Goal: Find specific page/section: Find specific page/section

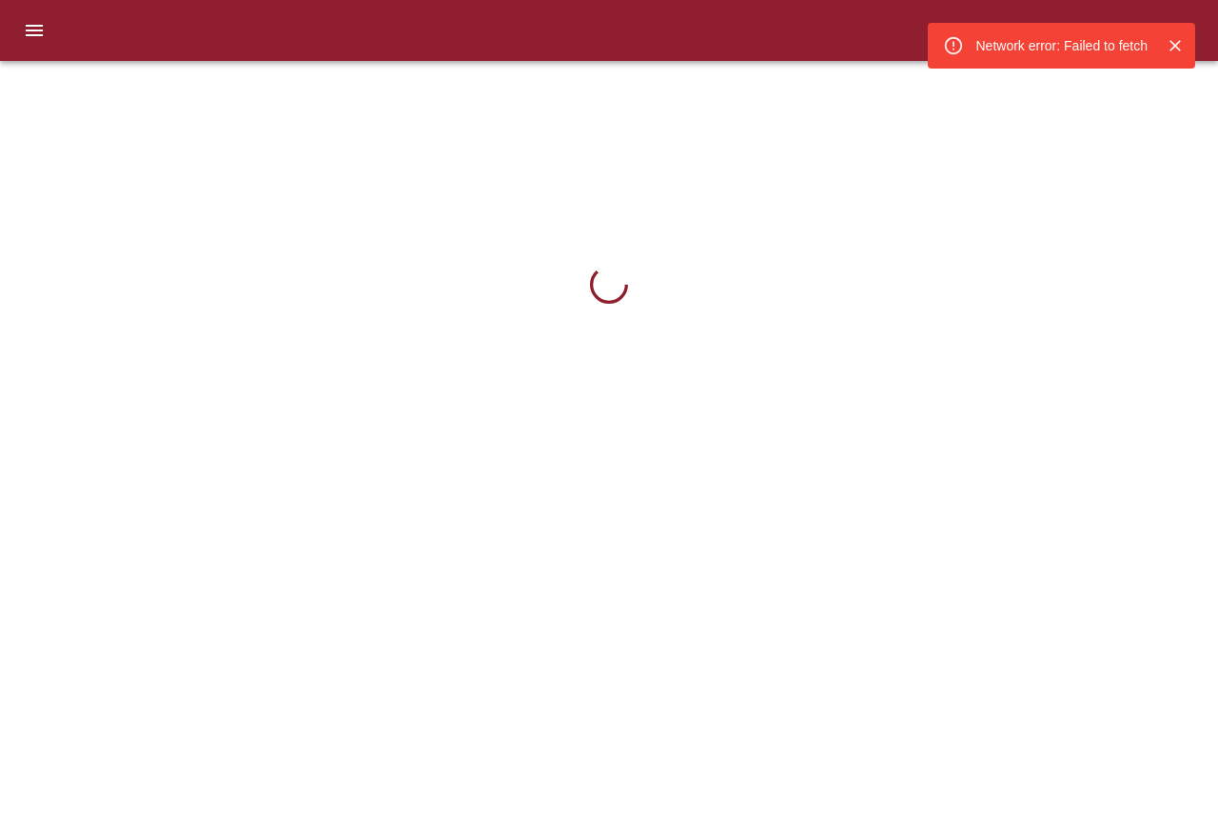
click at [1180, 36] on icon "Cerrar" at bounding box center [1175, 45] width 19 height 19
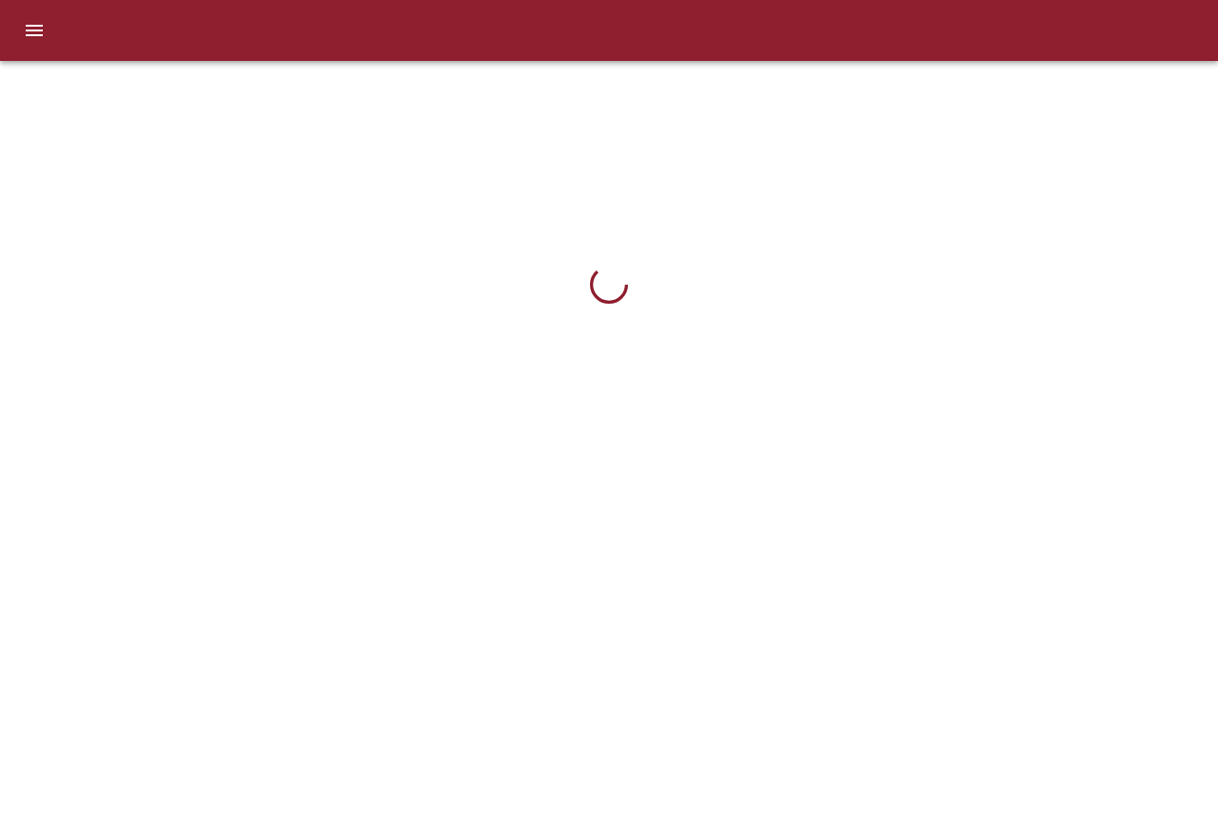
drag, startPoint x: 313, startPoint y: 72, endPoint x: 92, endPoint y: 58, distance: 221.3
click at [303, 75] on html at bounding box center [609, 247] width 1218 height 494
click at [6, 40] on div at bounding box center [9, 417] width 19 height 835
click at [22, 30] on button "menu" at bounding box center [34, 31] width 46 height 46
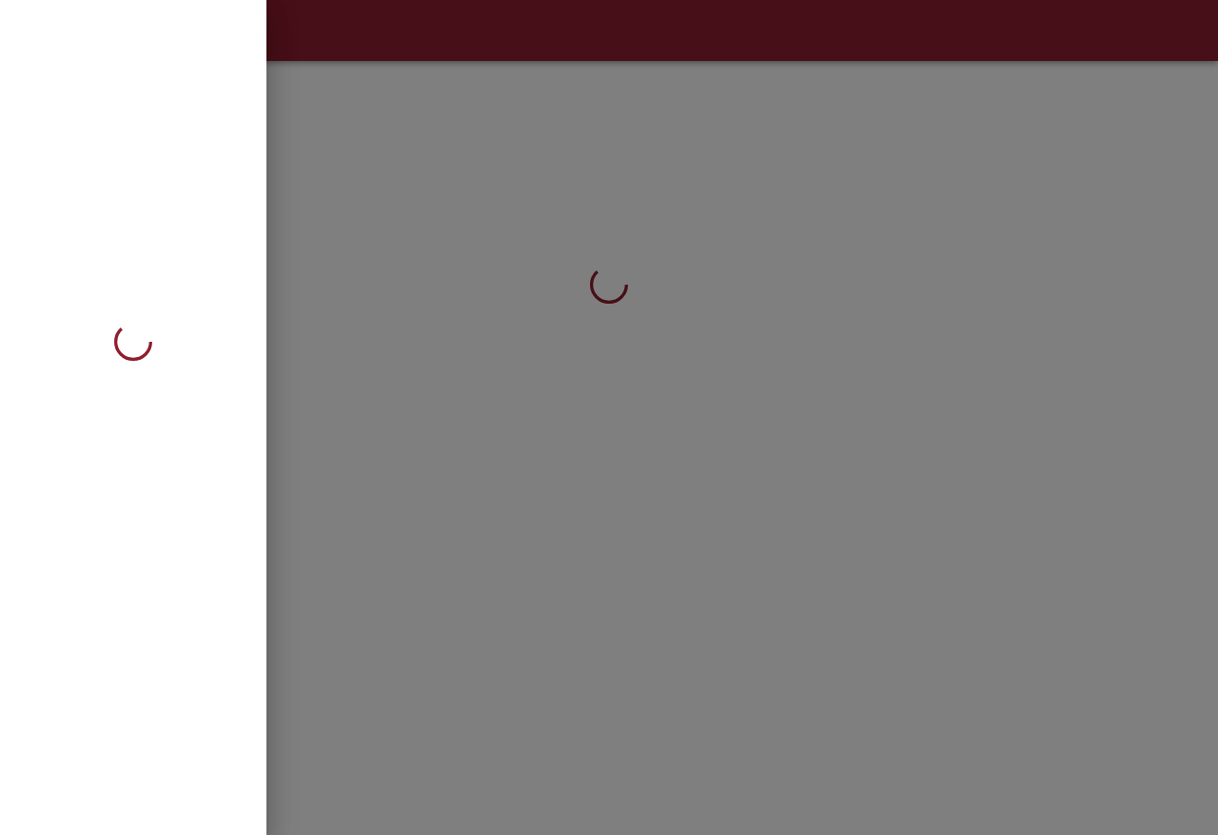
click at [686, 123] on div at bounding box center [609, 417] width 1218 height 835
